Goal: Information Seeking & Learning: Learn about a topic

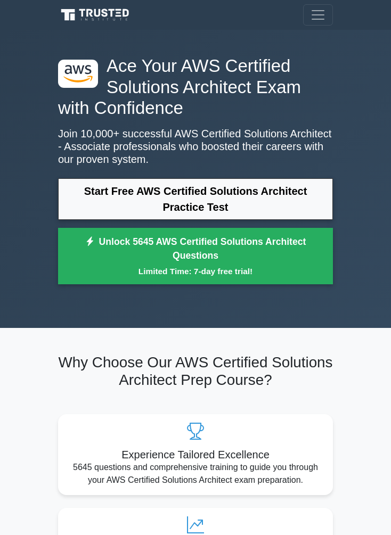
click at [275, 196] on link "Start Free AWS Certified Solutions Architect Practice Test" at bounding box center [195, 199] width 275 height 42
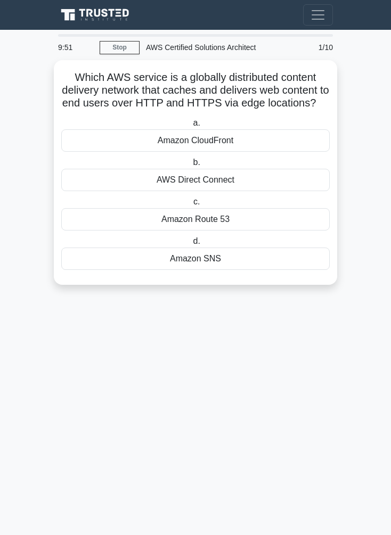
click at [287, 191] on div "AWS Direct Connect" at bounding box center [195, 180] width 268 height 22
click at [191, 166] on input "b. AWS Direct Connect" at bounding box center [191, 162] width 0 height 7
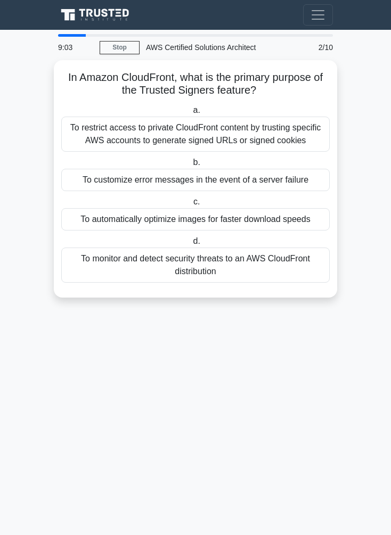
click at [258, 283] on div "To monitor and detect security threats to an AWS CloudFront distribution" at bounding box center [195, 265] width 268 height 35
click at [191, 245] on input "d. To monitor and detect security threats to an AWS CloudFront distribution" at bounding box center [191, 241] width 0 height 7
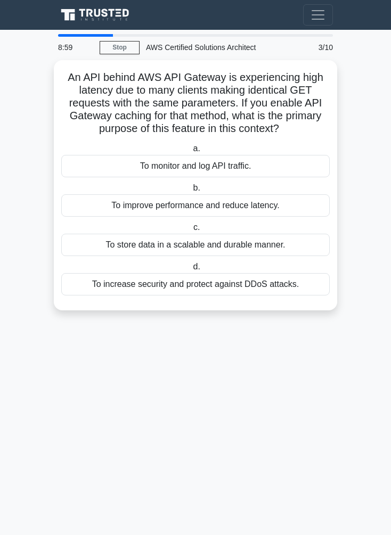
click at [124, 47] on link "Stop" at bounding box center [120, 47] width 40 height 13
